Goal: Navigation & Orientation: Find specific page/section

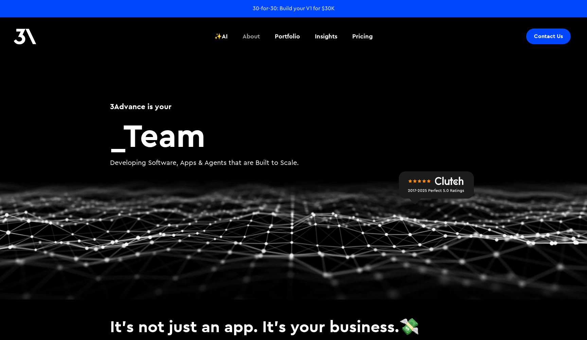
click at [252, 36] on div "About" at bounding box center [251, 36] width 17 height 9
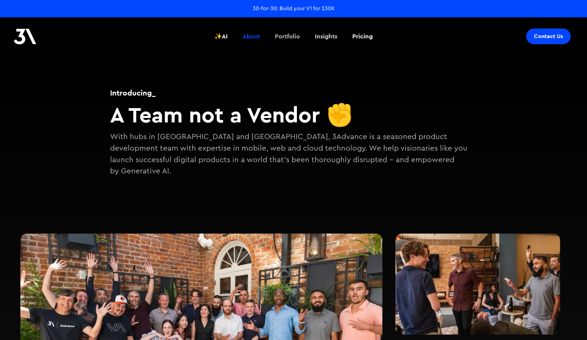
click at [297, 34] on div "Portfolio" at bounding box center [287, 36] width 25 height 9
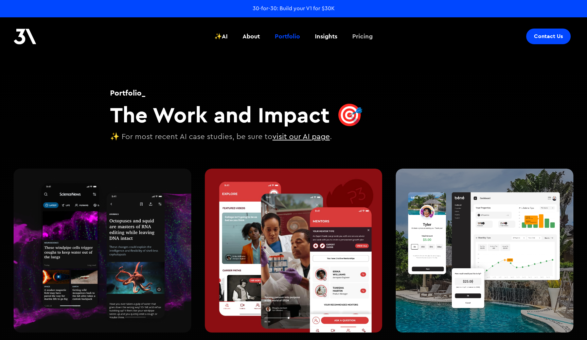
click at [367, 36] on div "Pricing" at bounding box center [362, 36] width 20 height 9
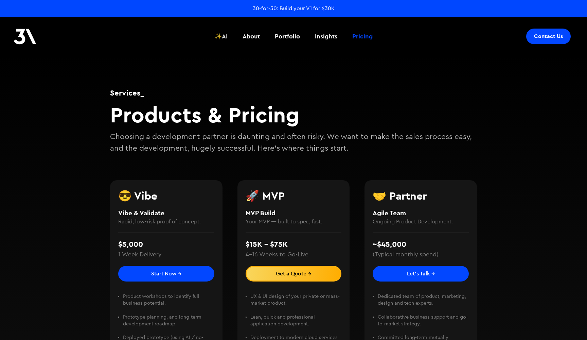
click at [251, 36] on div "About" at bounding box center [251, 36] width 17 height 9
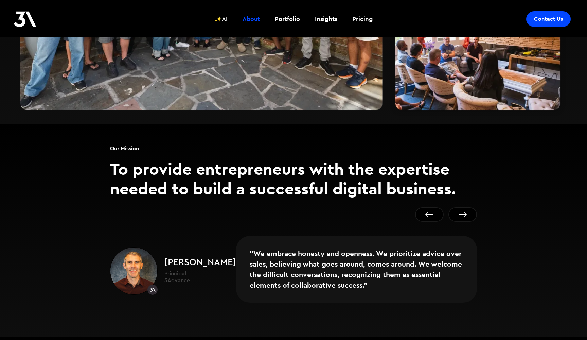
scroll to position [355, 0]
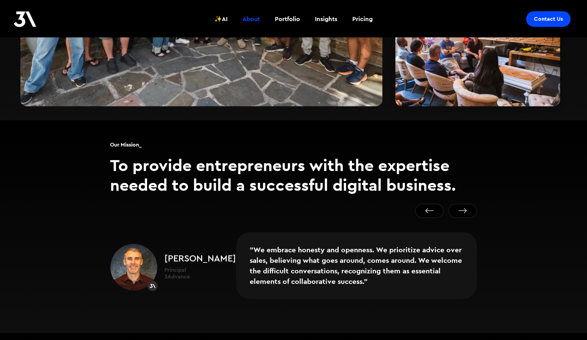
click at [458, 203] on button "Next slide" at bounding box center [462, 210] width 29 height 14
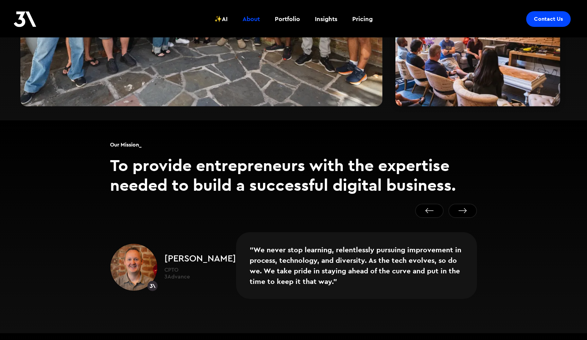
click at [458, 203] on button "Next slide" at bounding box center [462, 210] width 29 height 14
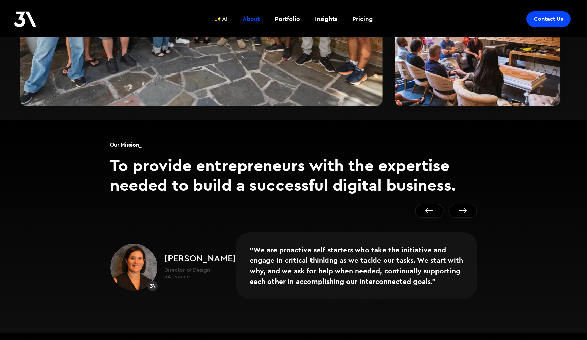
click at [436, 203] on button "Previous slide" at bounding box center [429, 210] width 29 height 14
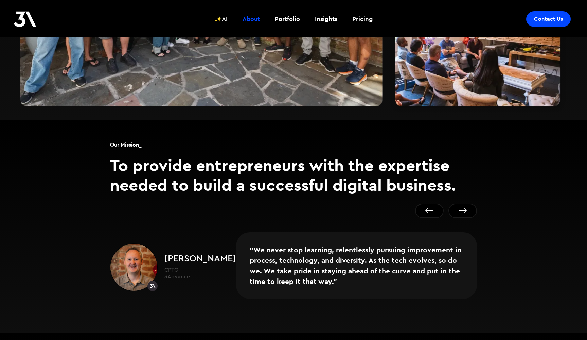
click at [436, 203] on button "Previous slide" at bounding box center [429, 210] width 29 height 14
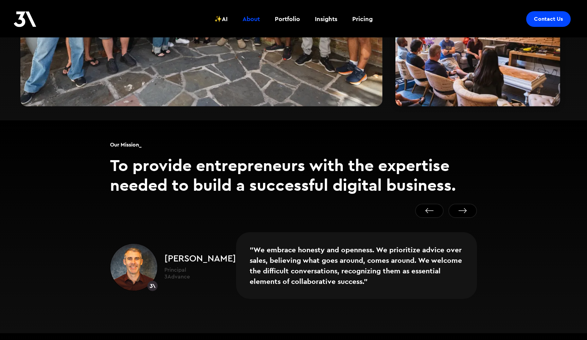
click at [436, 203] on button "Previous slide" at bounding box center [429, 210] width 29 height 14
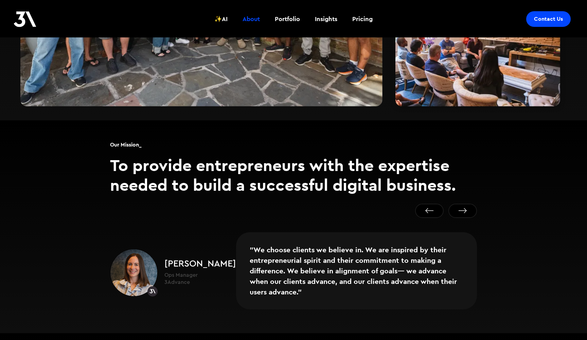
click at [436, 203] on button "Previous slide" at bounding box center [429, 210] width 29 height 14
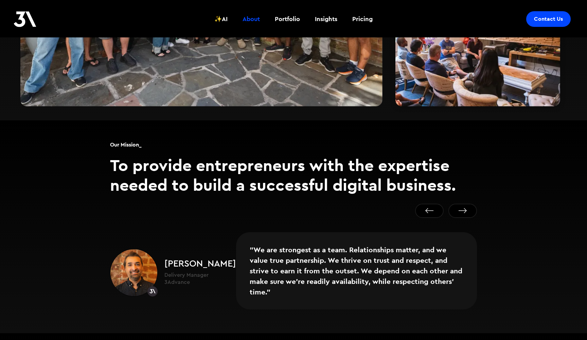
click at [436, 203] on button "Previous slide" at bounding box center [429, 210] width 29 height 14
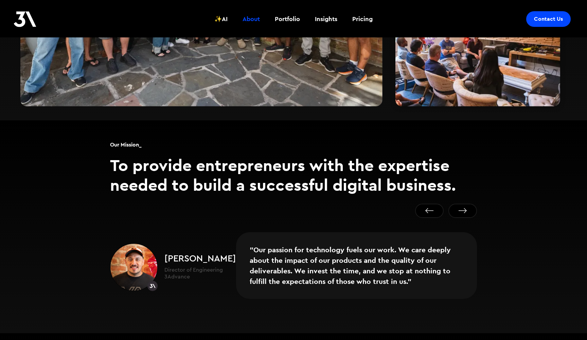
click at [436, 203] on button "Previous slide" at bounding box center [429, 210] width 29 height 14
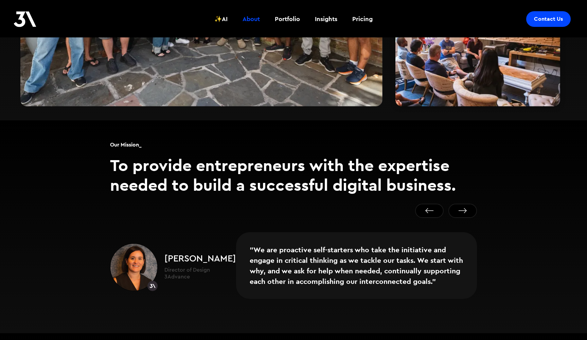
click at [436, 203] on button "Previous slide" at bounding box center [429, 210] width 29 height 14
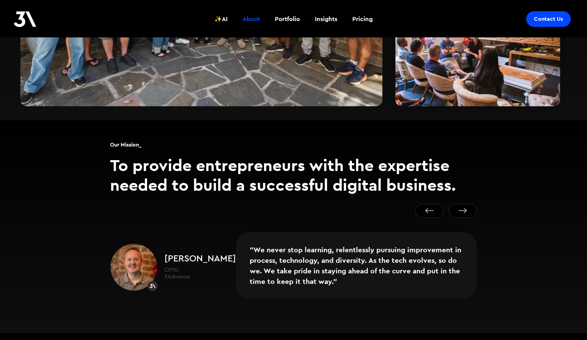
click at [456, 203] on button "Next slide" at bounding box center [462, 210] width 29 height 14
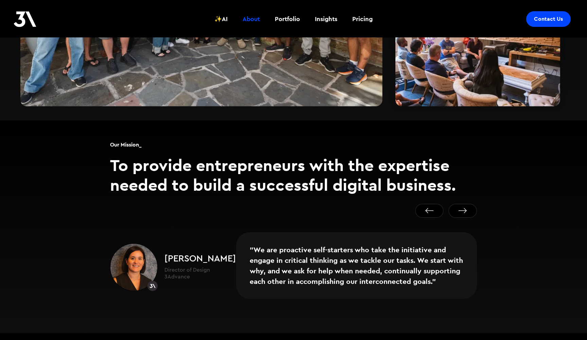
click at [436, 203] on button "Previous slide" at bounding box center [429, 210] width 29 height 14
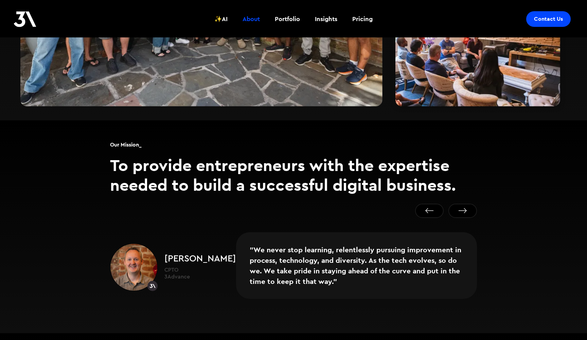
click at [436, 203] on button "Previous slide" at bounding box center [429, 210] width 29 height 14
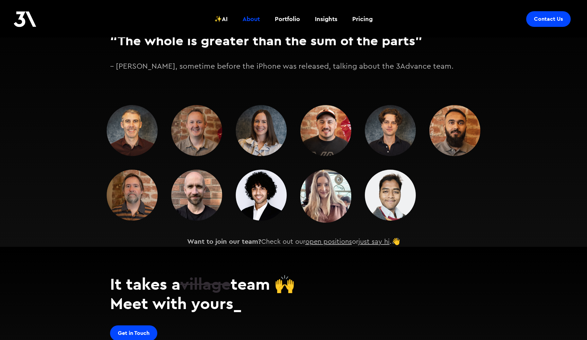
scroll to position [929, 0]
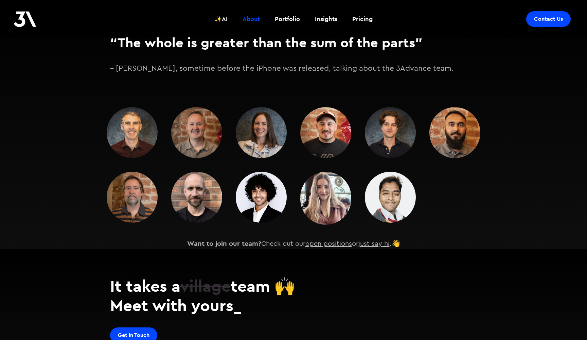
click at [139, 122] on img at bounding box center [132, 132] width 51 height 51
click at [198, 120] on img at bounding box center [196, 132] width 51 height 51
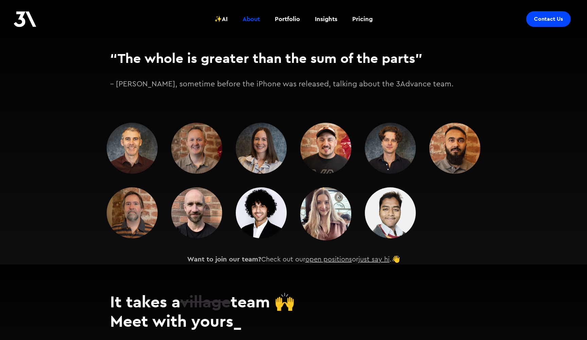
scroll to position [893, 0]
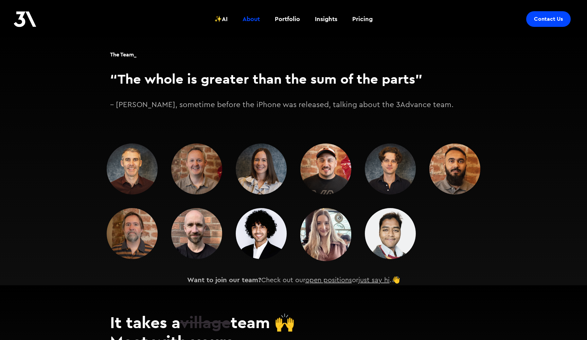
click at [256, 168] on img at bounding box center [261, 168] width 51 height 51
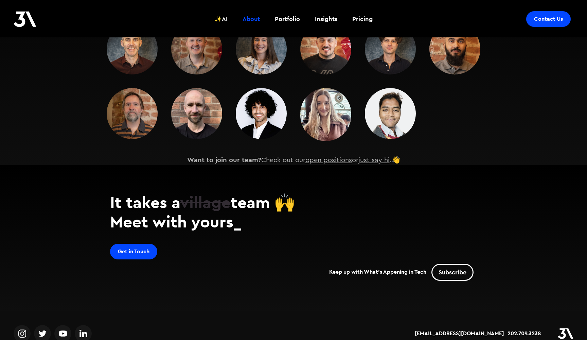
scroll to position [1013, 0]
click at [65, 328] on img at bounding box center [63, 333] width 8 height 10
click at [26, 328] on img at bounding box center [22, 333] width 8 height 10
click at [84, 328] on img at bounding box center [83, 333] width 8 height 10
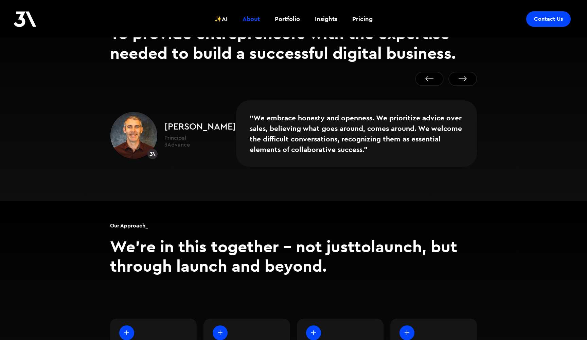
scroll to position [332, 0]
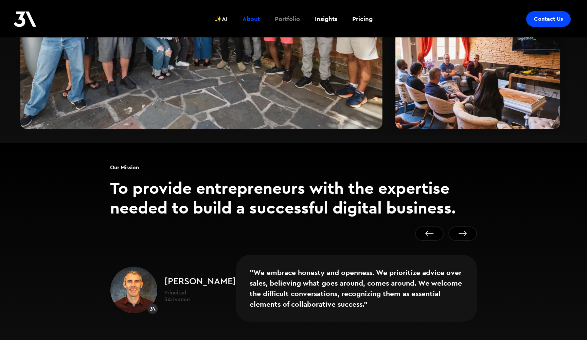
click at [293, 20] on div "Portfolio" at bounding box center [287, 19] width 25 height 9
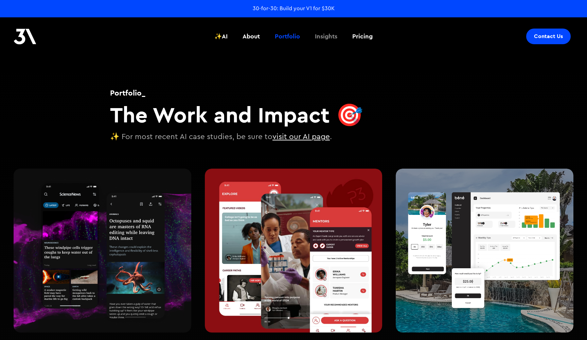
click at [316, 35] on div "Insights" at bounding box center [326, 36] width 22 height 9
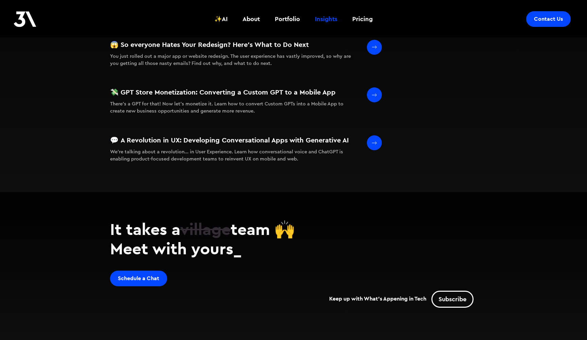
scroll to position [508, 0]
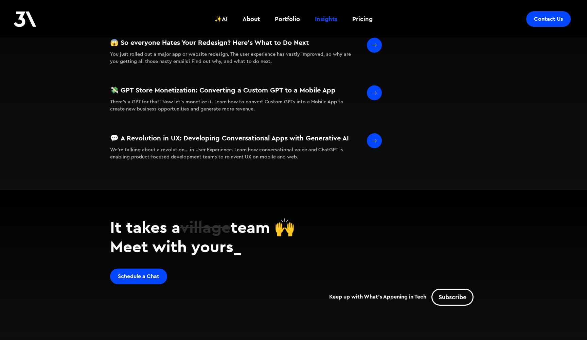
click at [548, 20] on div "Contact Us" at bounding box center [548, 19] width 29 height 7
